Goal: Task Accomplishment & Management: Use online tool/utility

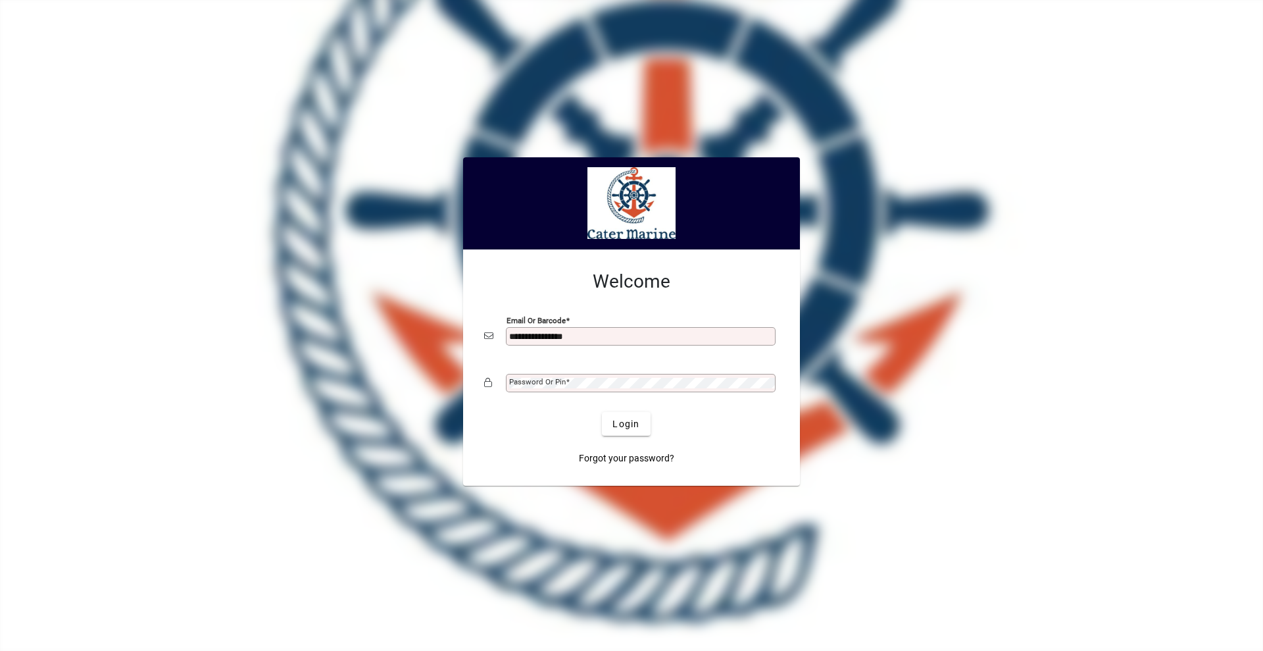
type input "**********"
click at [602, 412] on button "Login" at bounding box center [626, 424] width 48 height 24
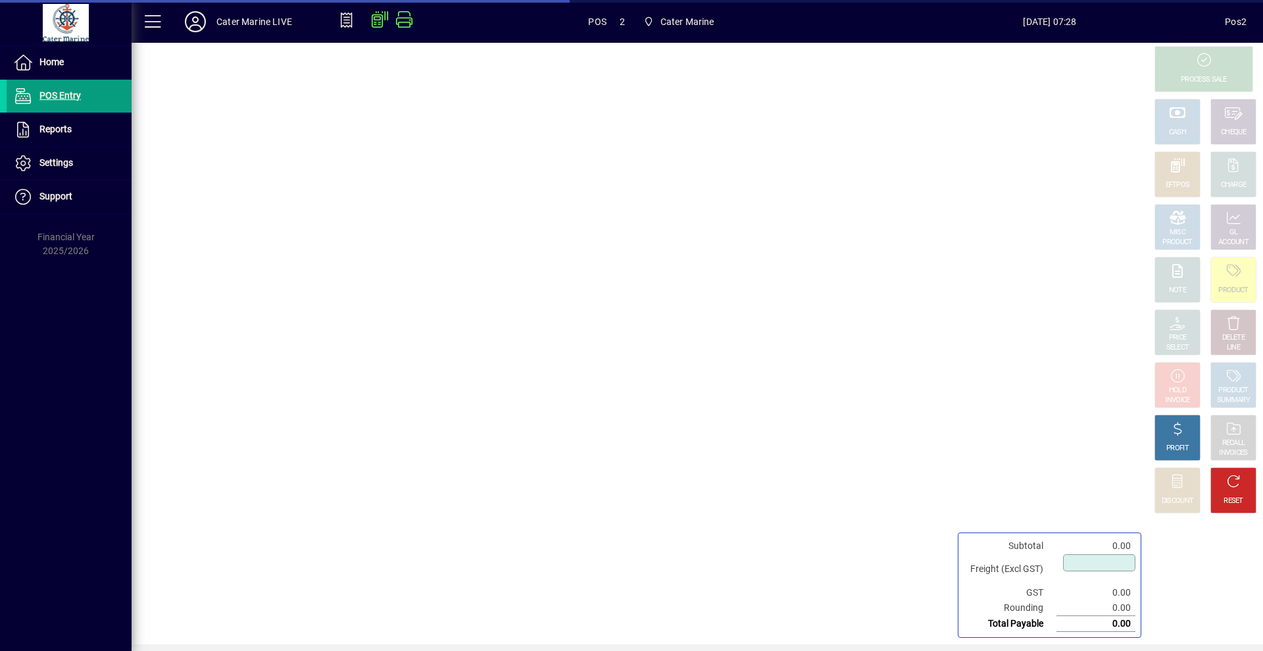
type input "****"
